Goal: Information Seeking & Learning: Learn about a topic

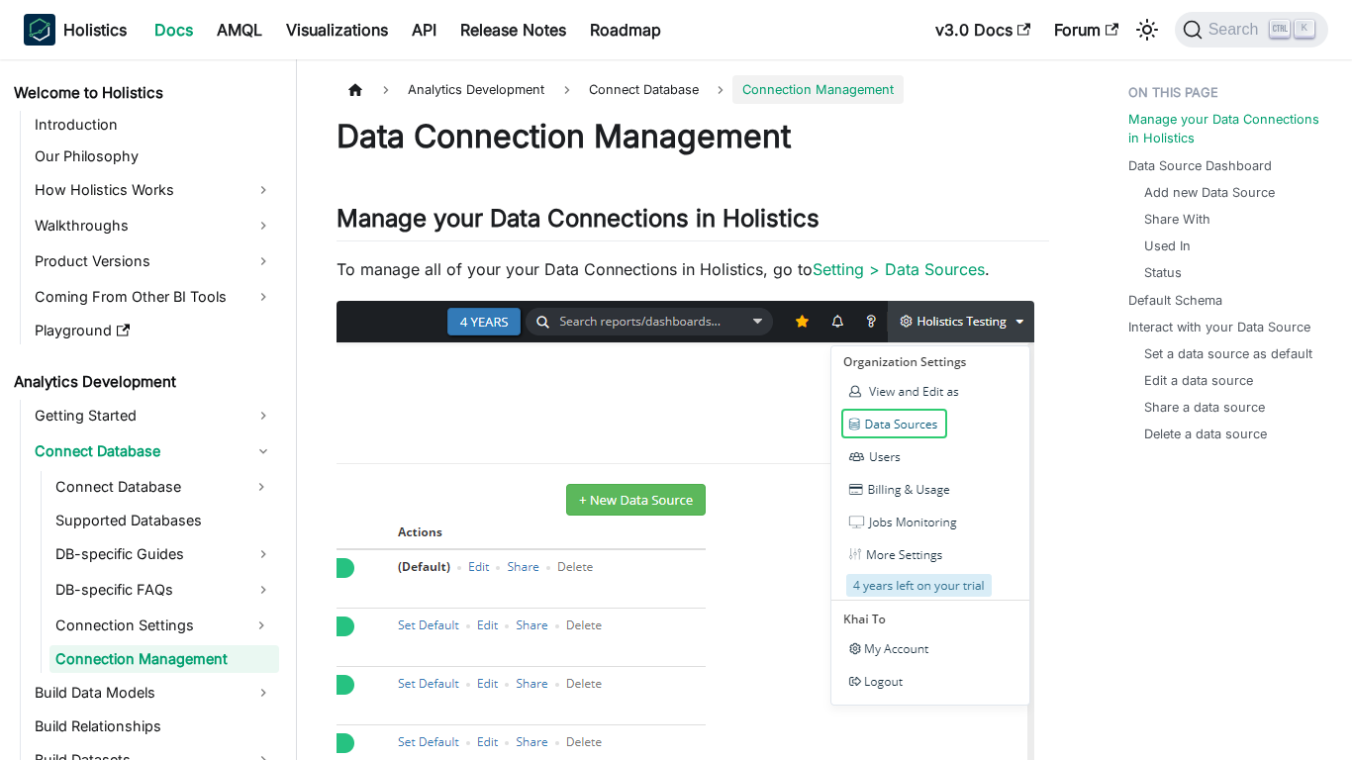
scroll to position [53, 0]
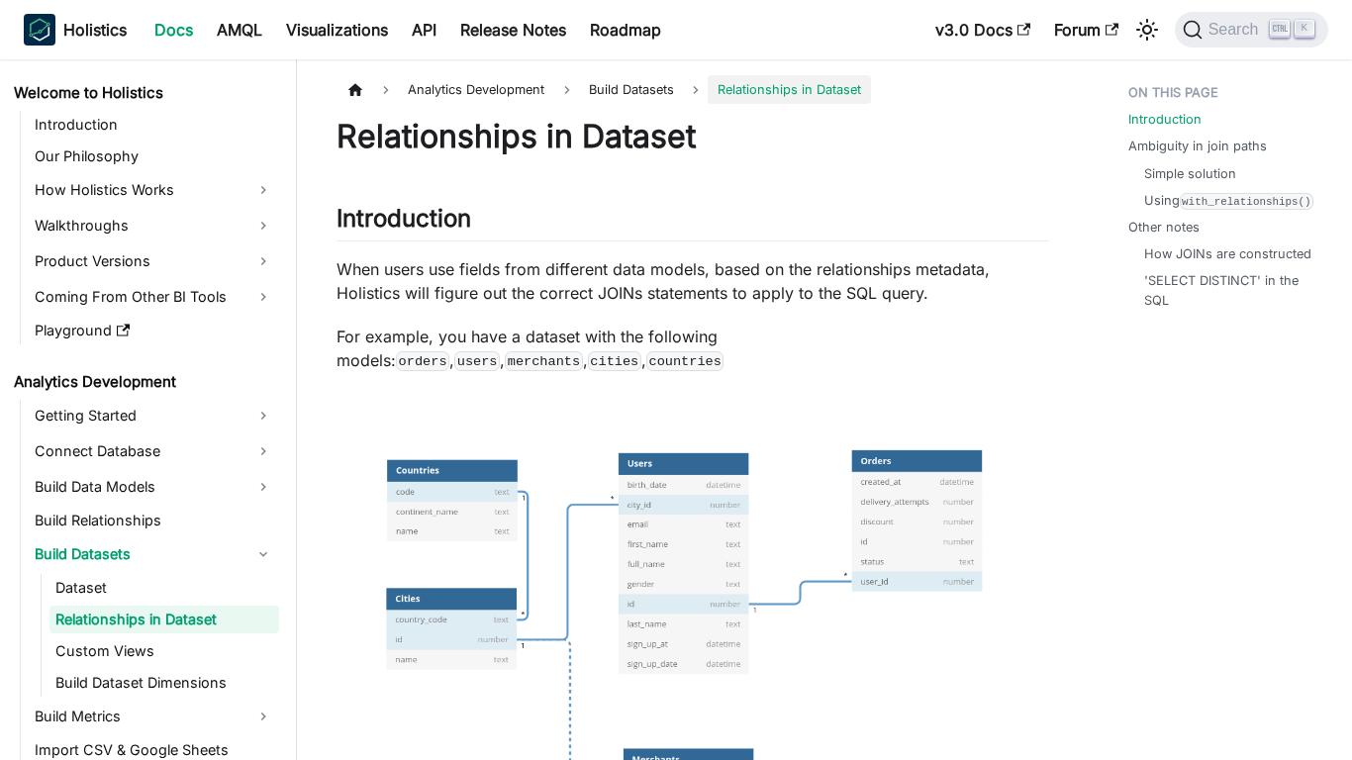
scroll to position [14, 0]
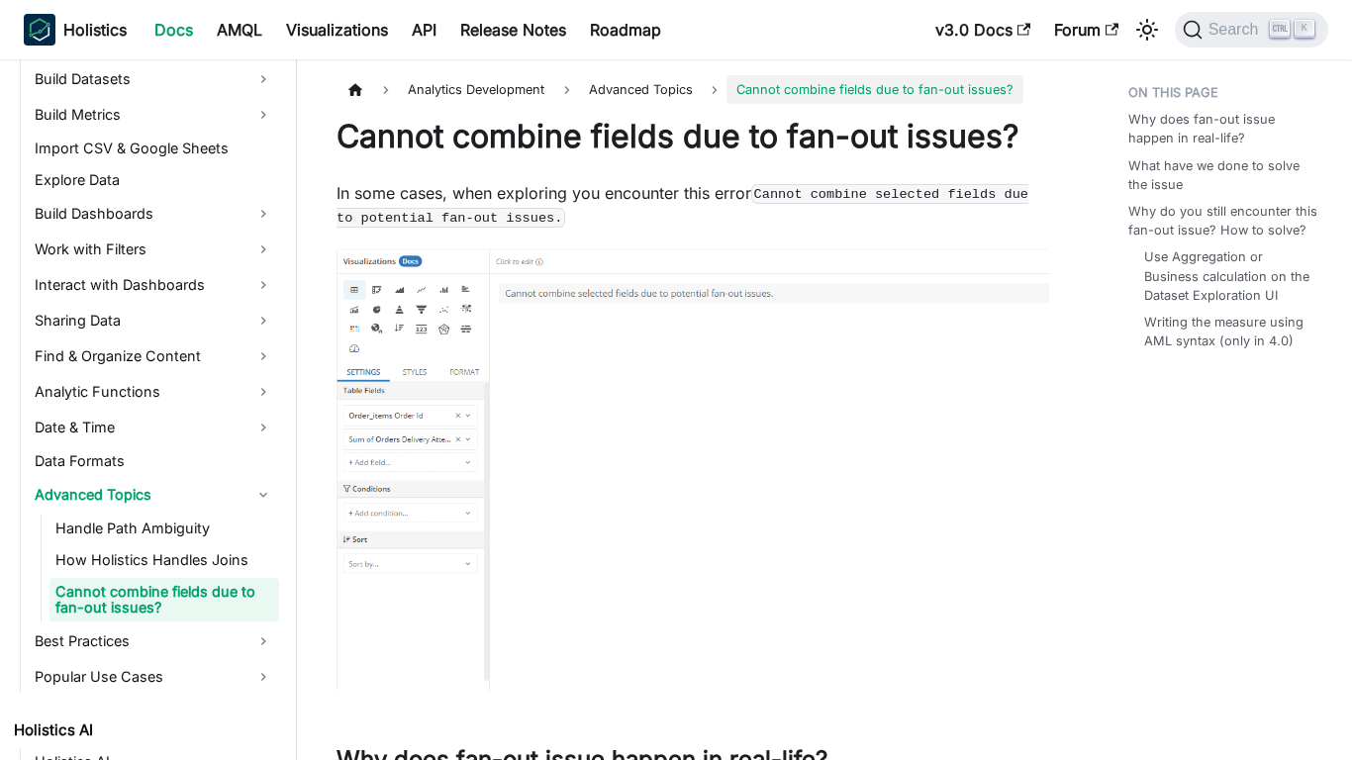
scroll to position [477, 0]
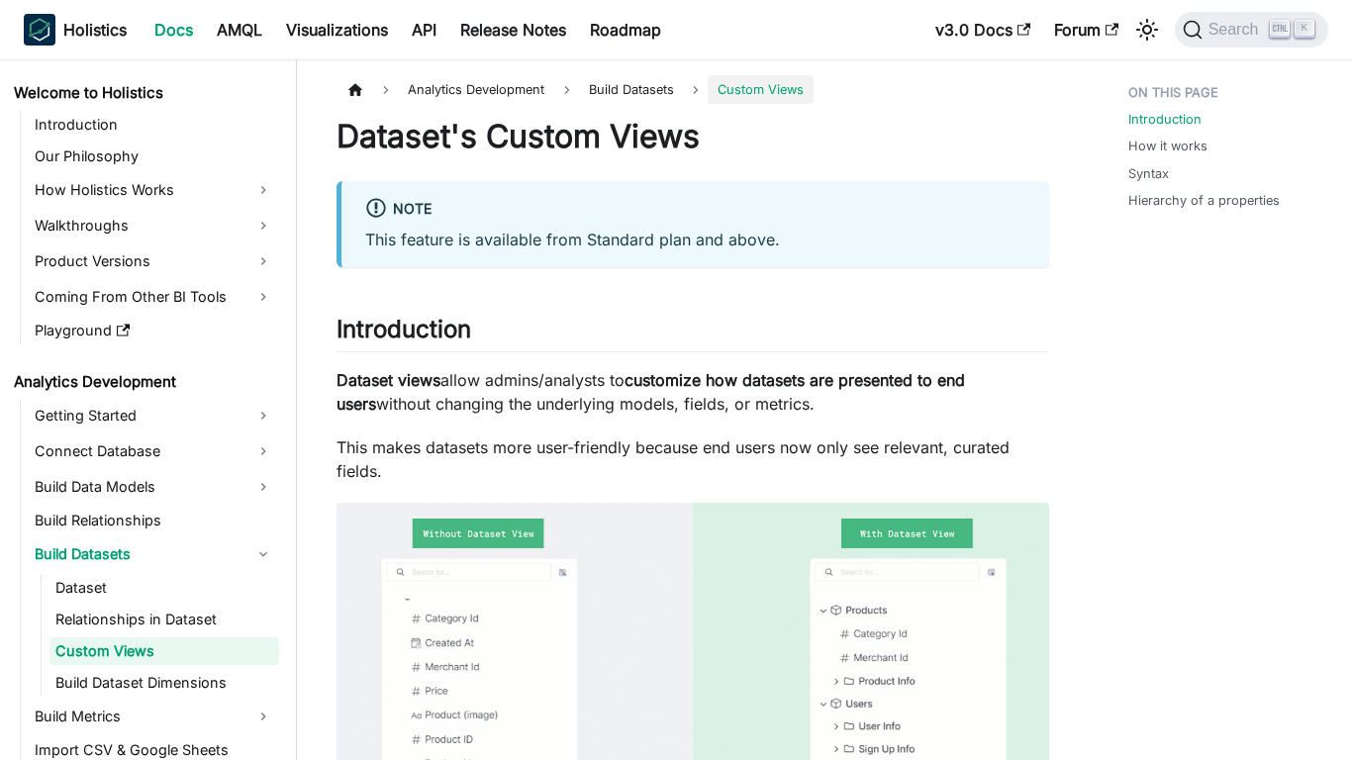
scroll to position [46, 0]
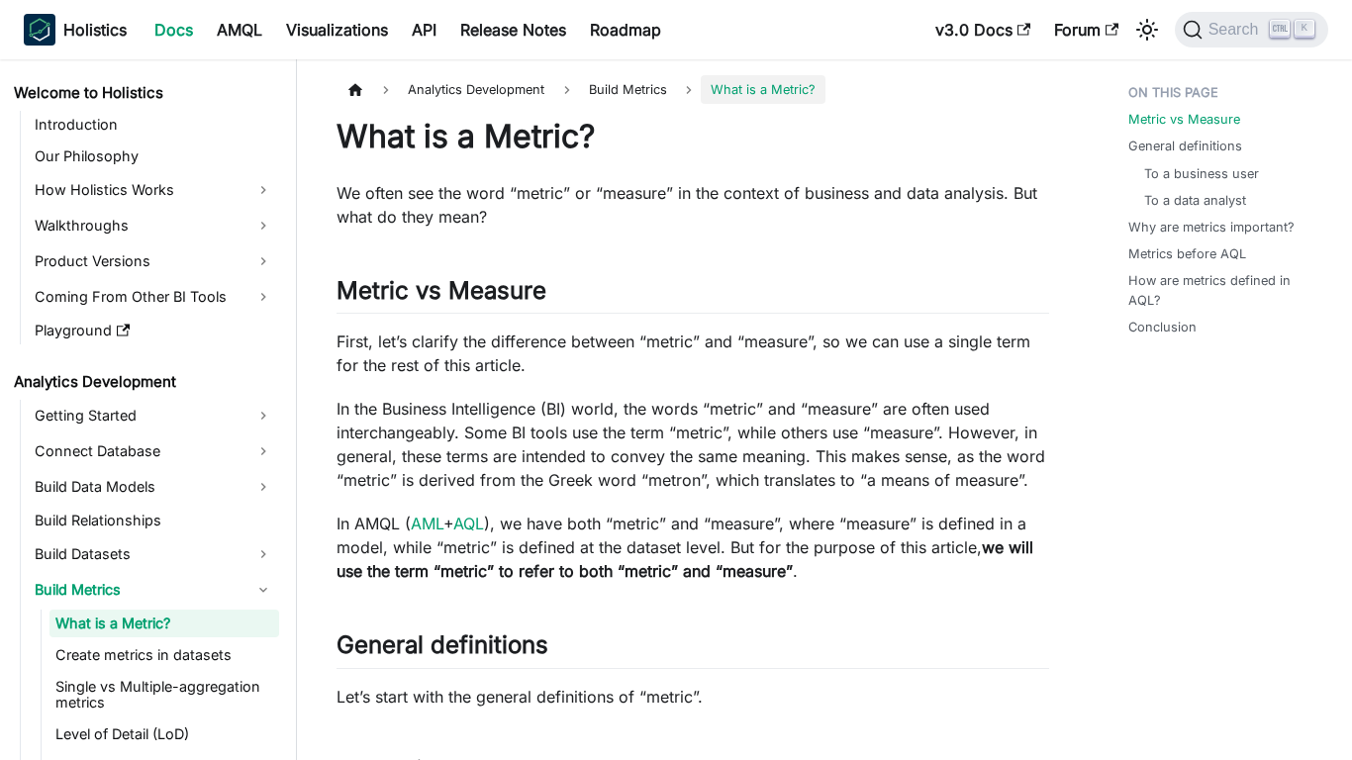
scroll to position [18, 0]
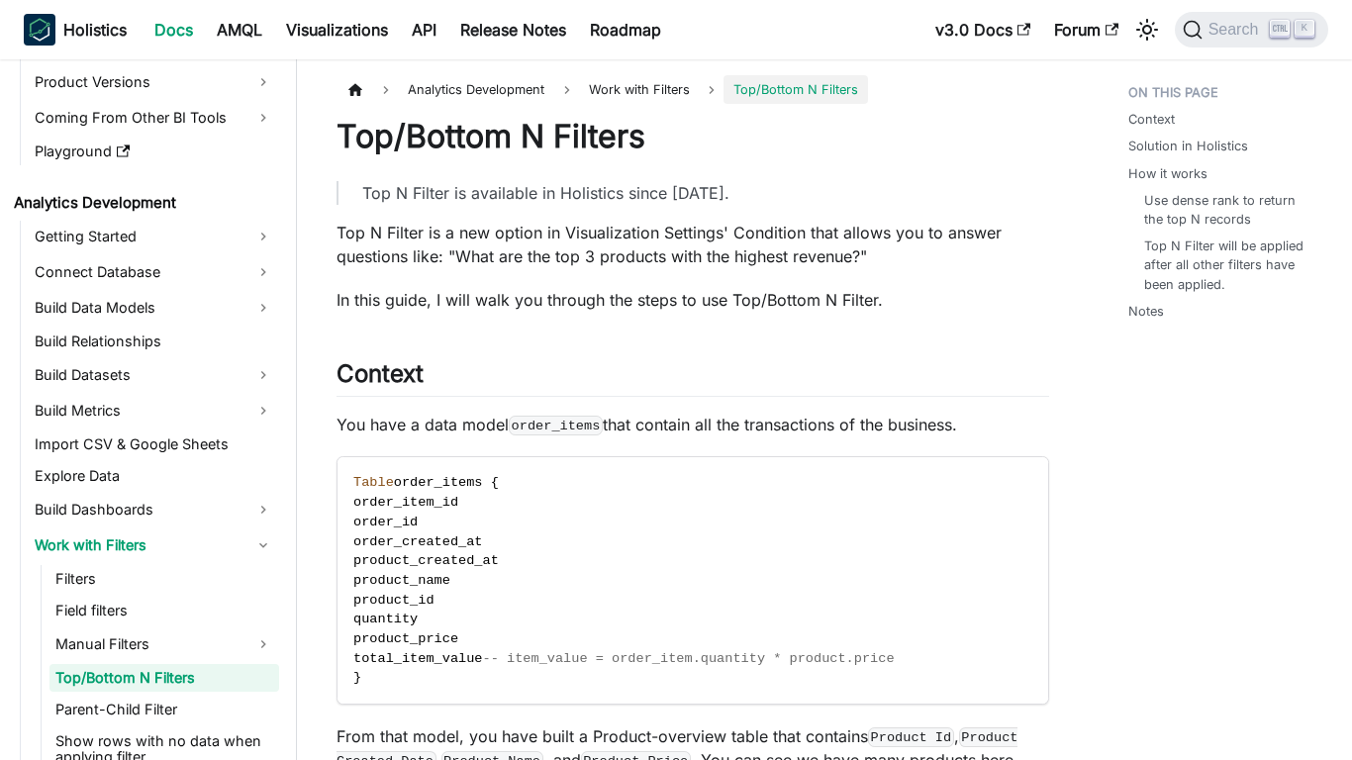
scroll to position [251, 0]
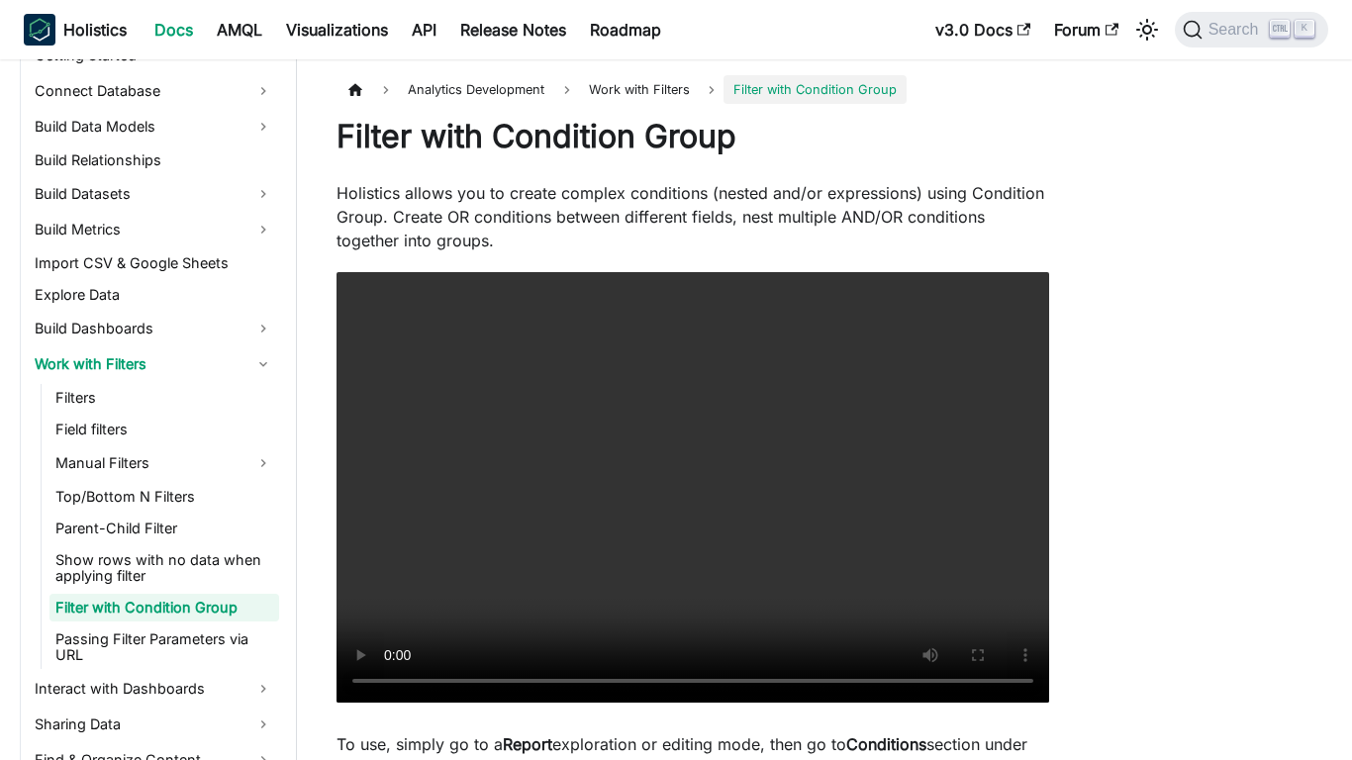
scroll to position [362, 0]
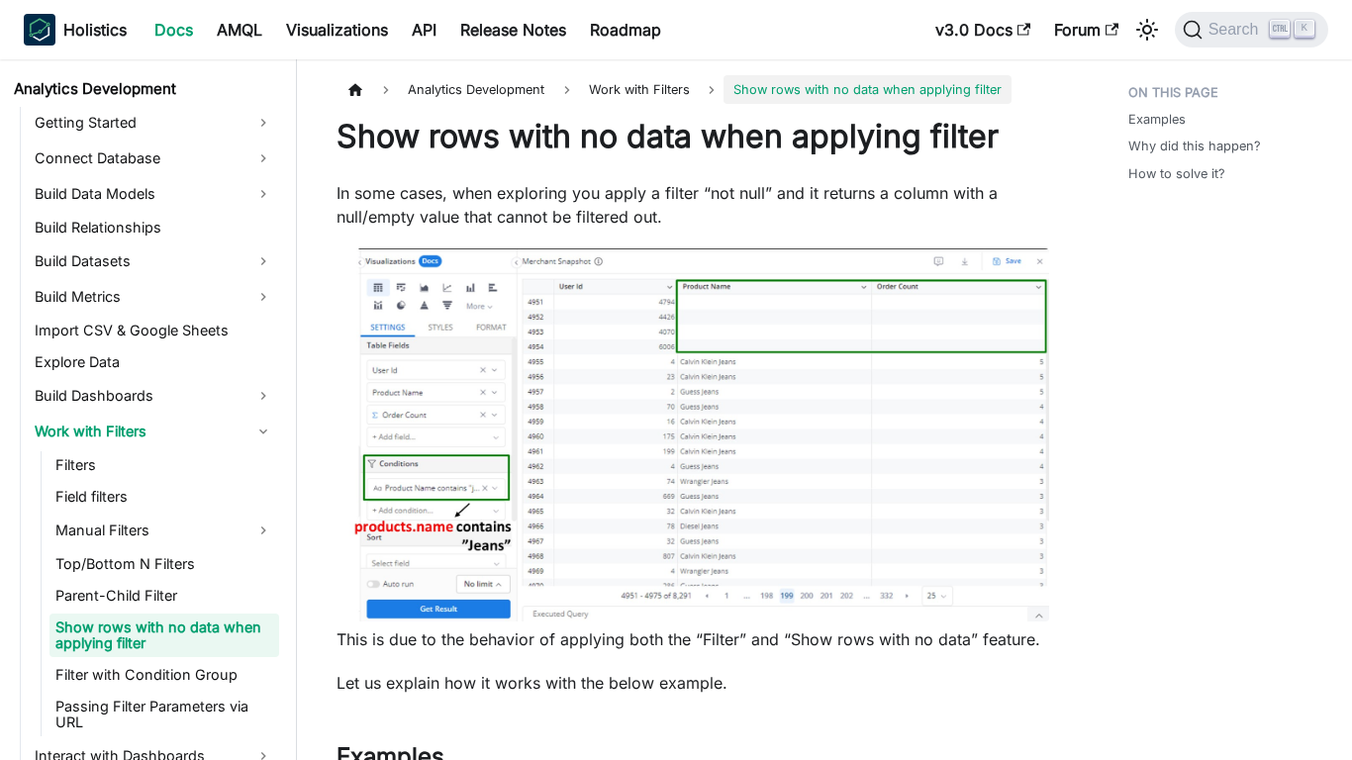
scroll to position [331, 0]
